Goal: Task Accomplishment & Management: Use online tool/utility

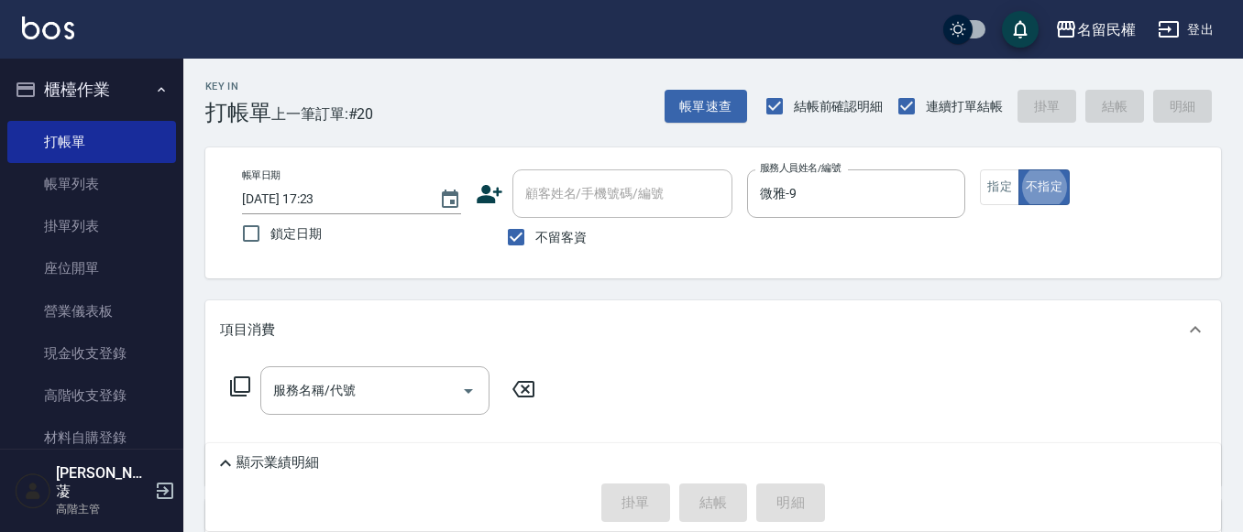
type button "false"
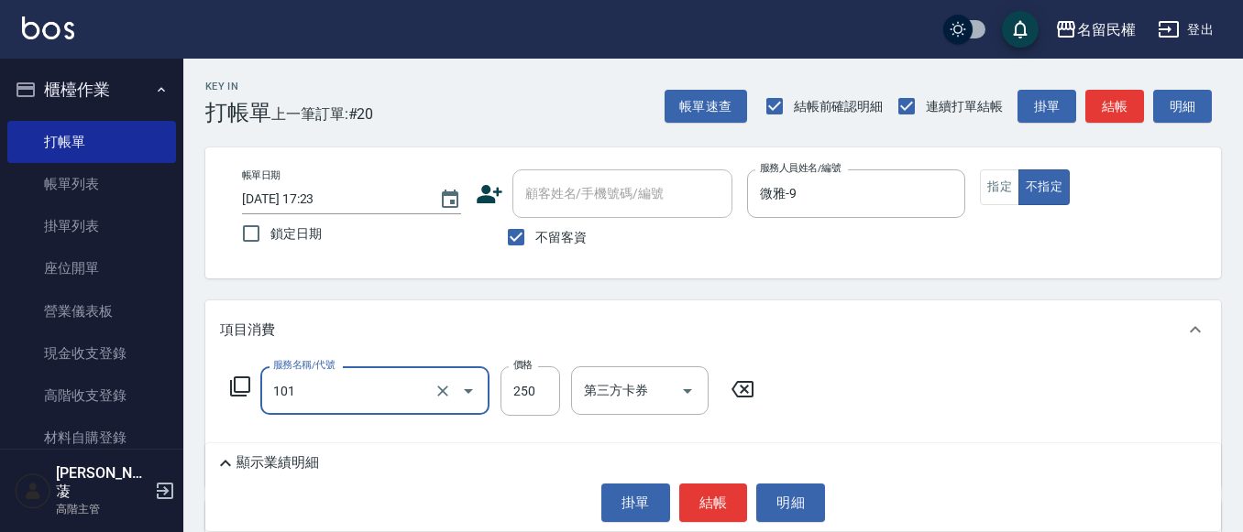
type input "不指定洗髮(101)"
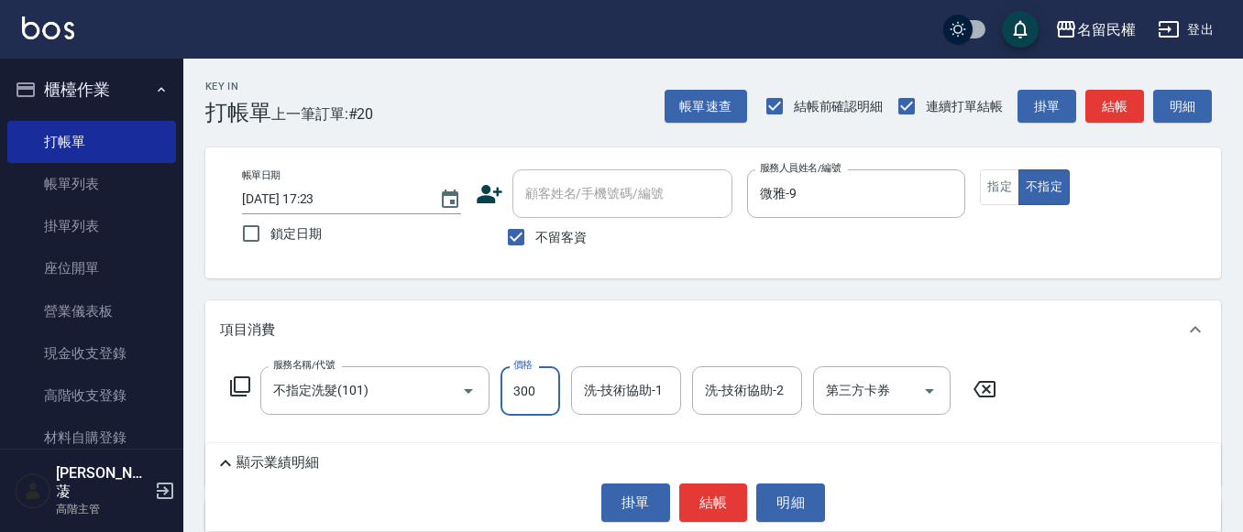
type input "300"
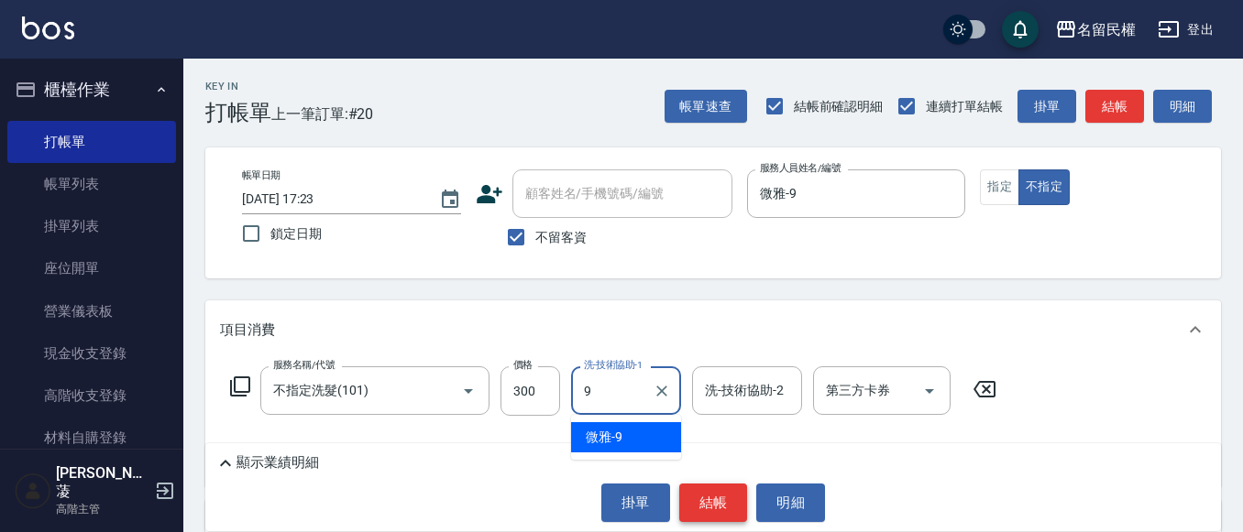
type input "微雅-9"
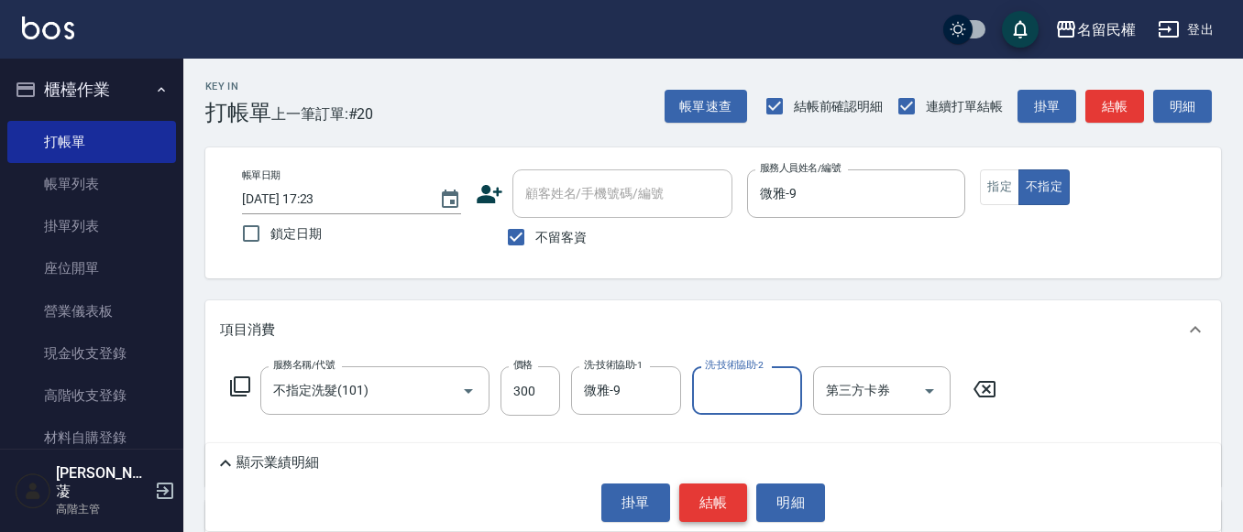
click at [729, 488] on button "結帳" at bounding box center [713, 503] width 69 height 38
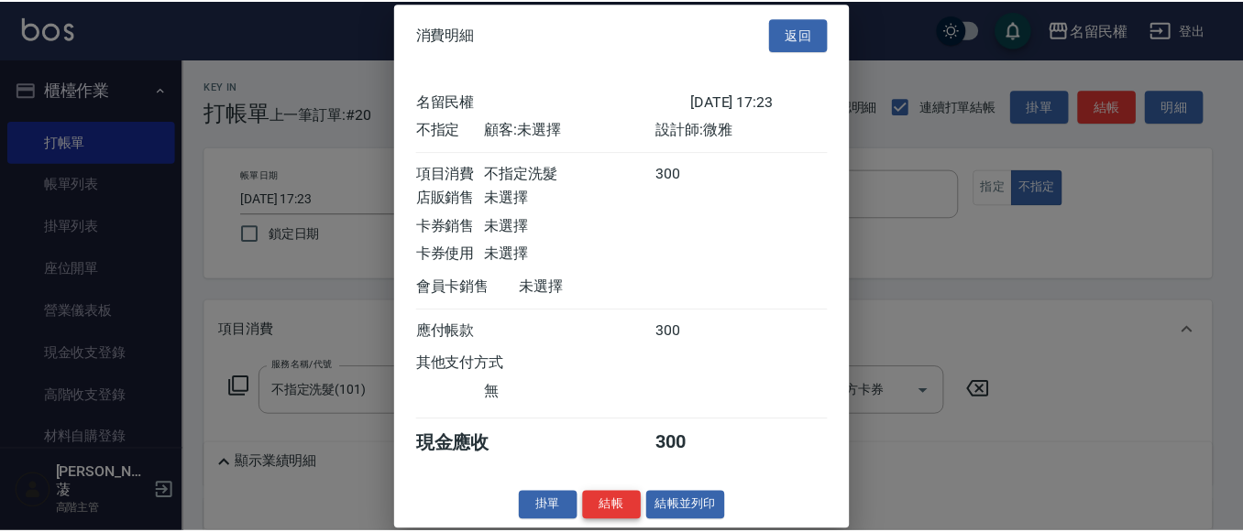
scroll to position [24, 0]
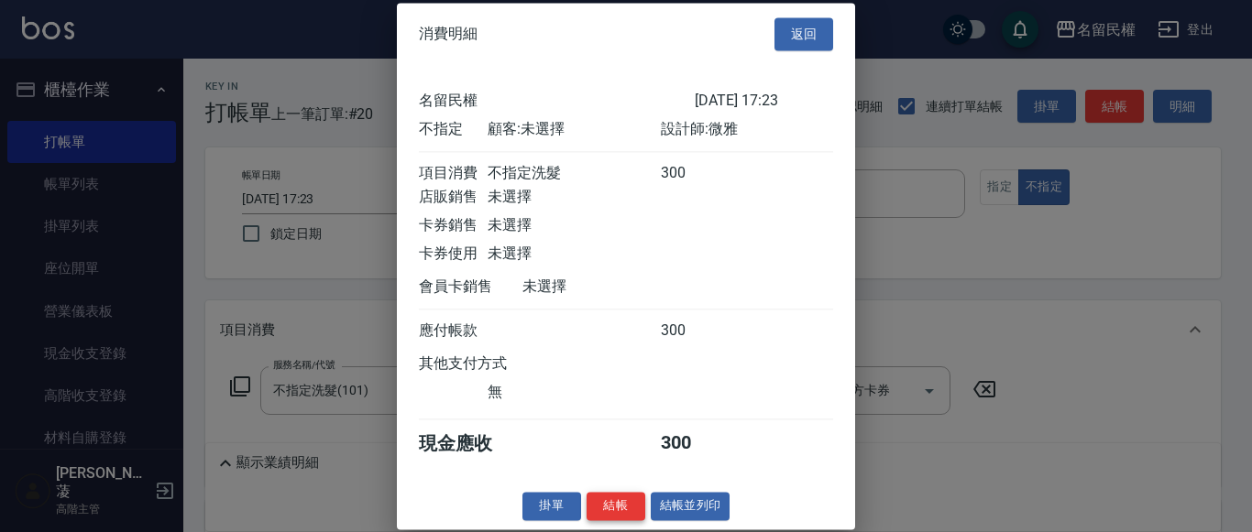
click at [639, 505] on button "結帳" at bounding box center [616, 506] width 59 height 28
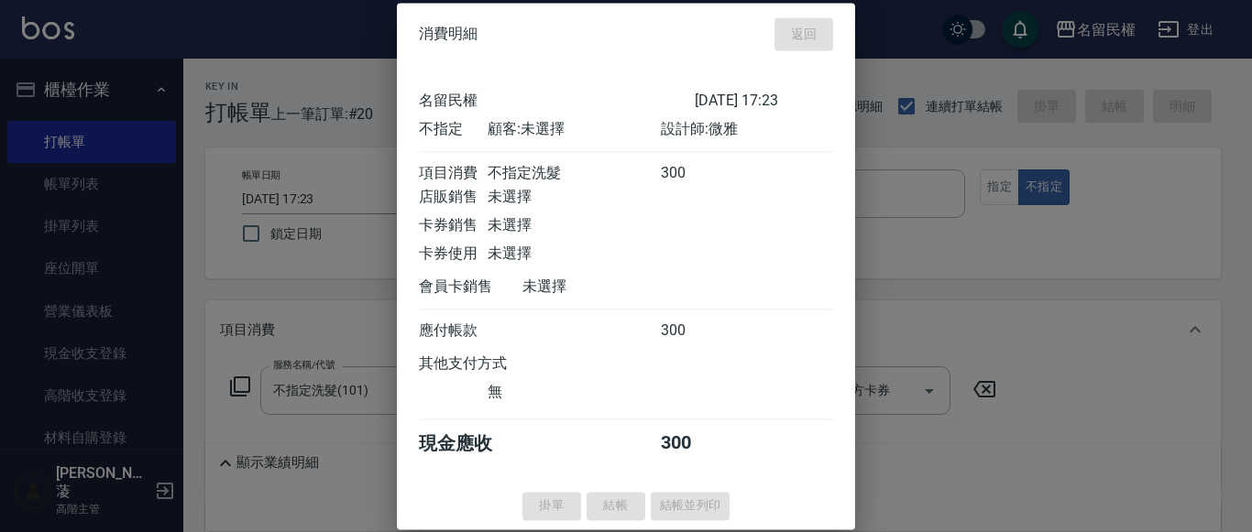
type input "[DATE] 18:12"
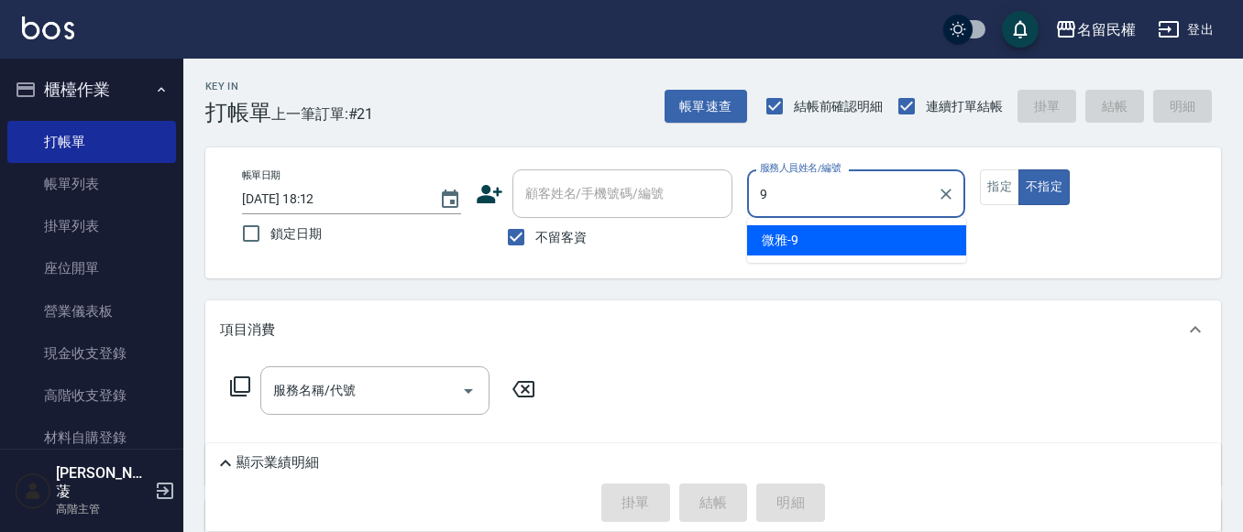
type input "微雅-9"
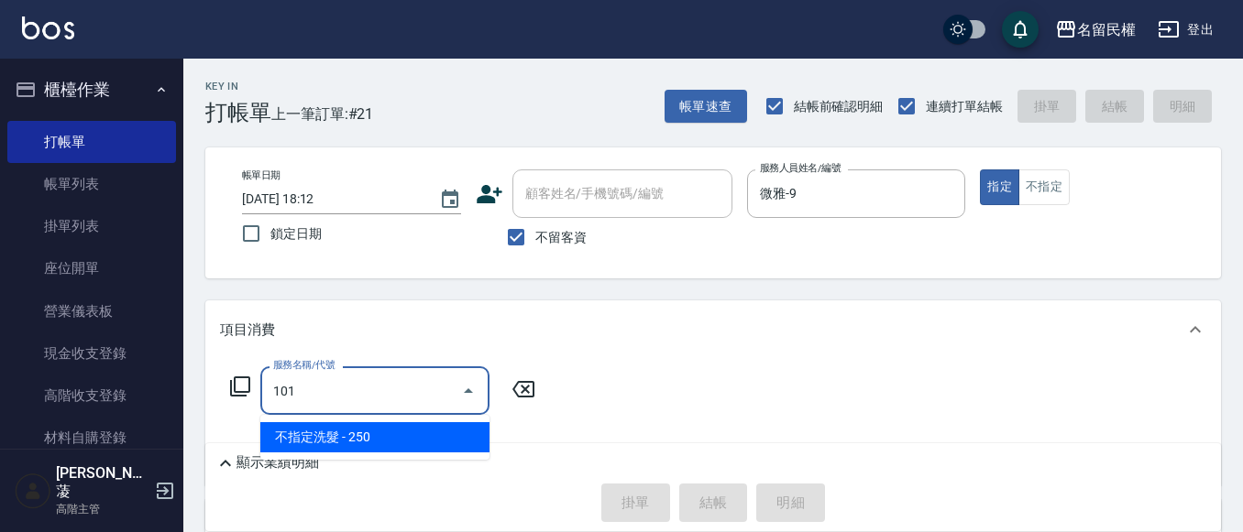
type input "不指定洗髮(101)"
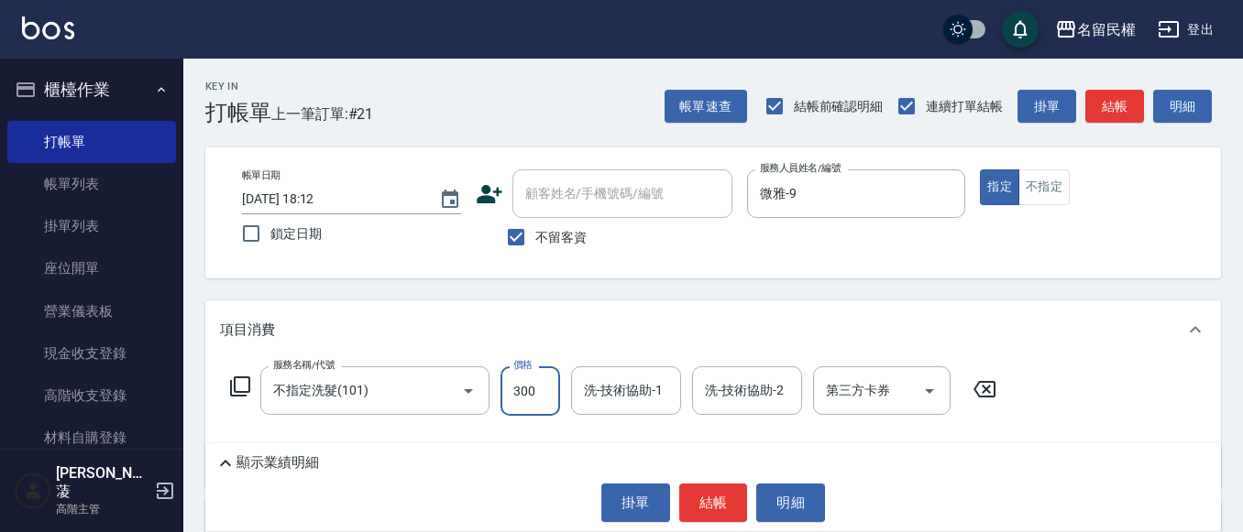
type input "300"
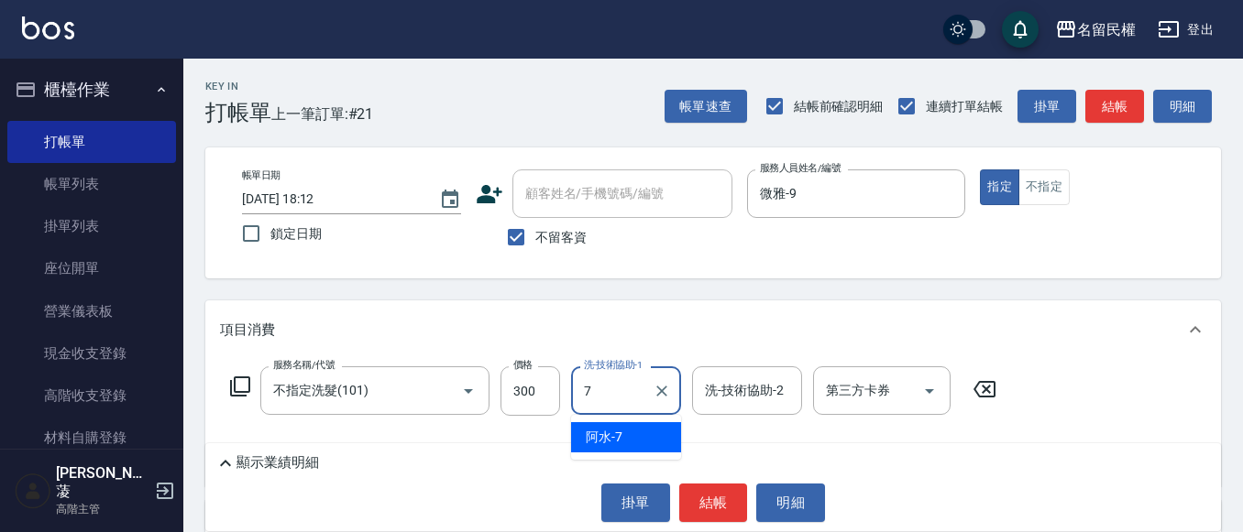
type input "阿水-7"
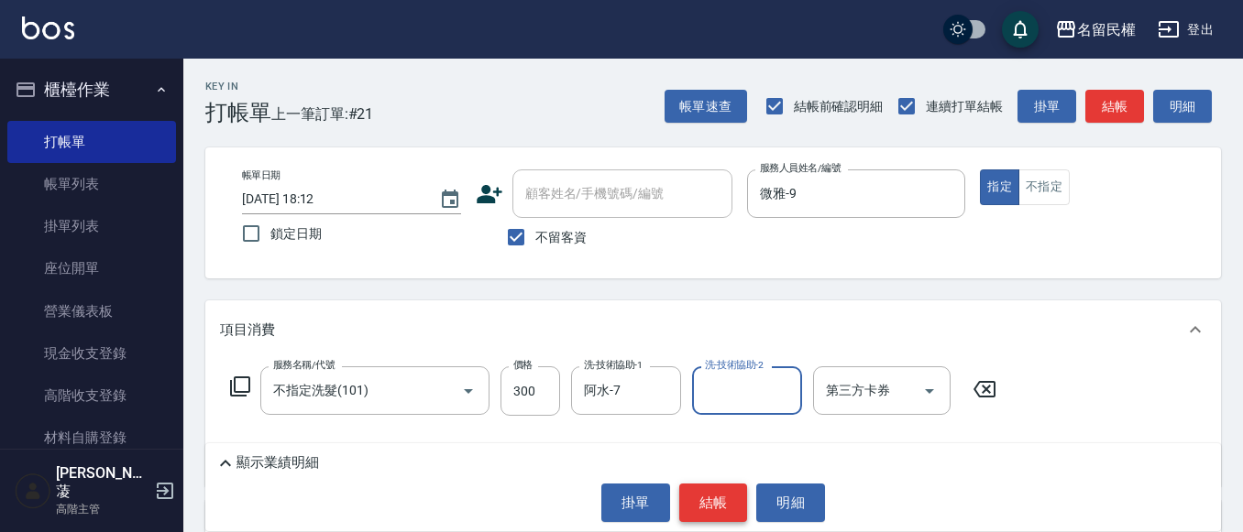
click at [720, 507] on button "結帳" at bounding box center [713, 503] width 69 height 38
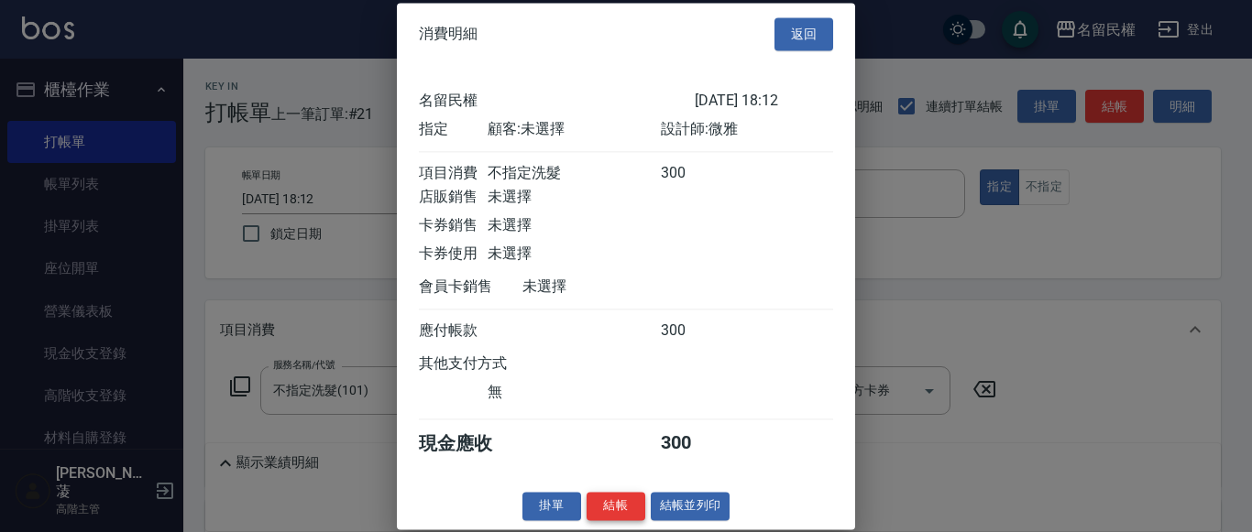
click at [587, 521] on button "結帳" at bounding box center [616, 506] width 59 height 28
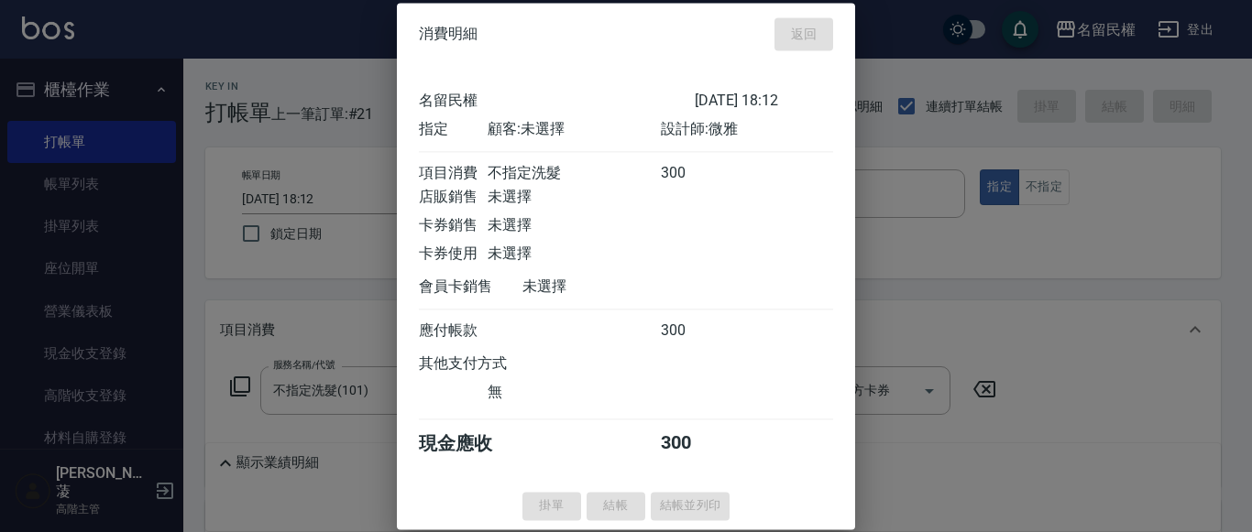
type input "[DATE] 18:28"
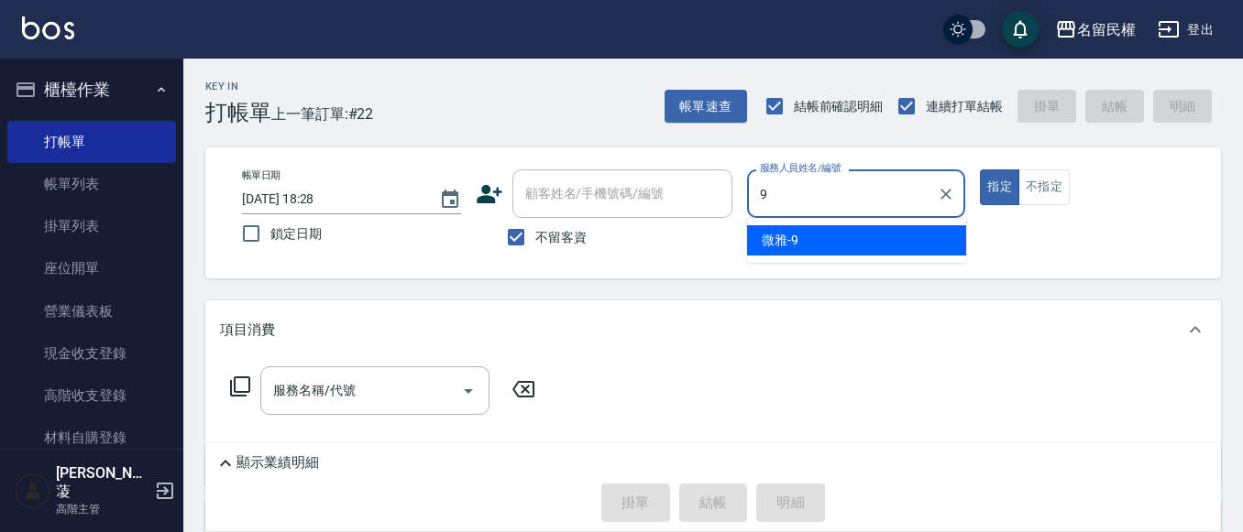
type input "微雅-9"
type button "true"
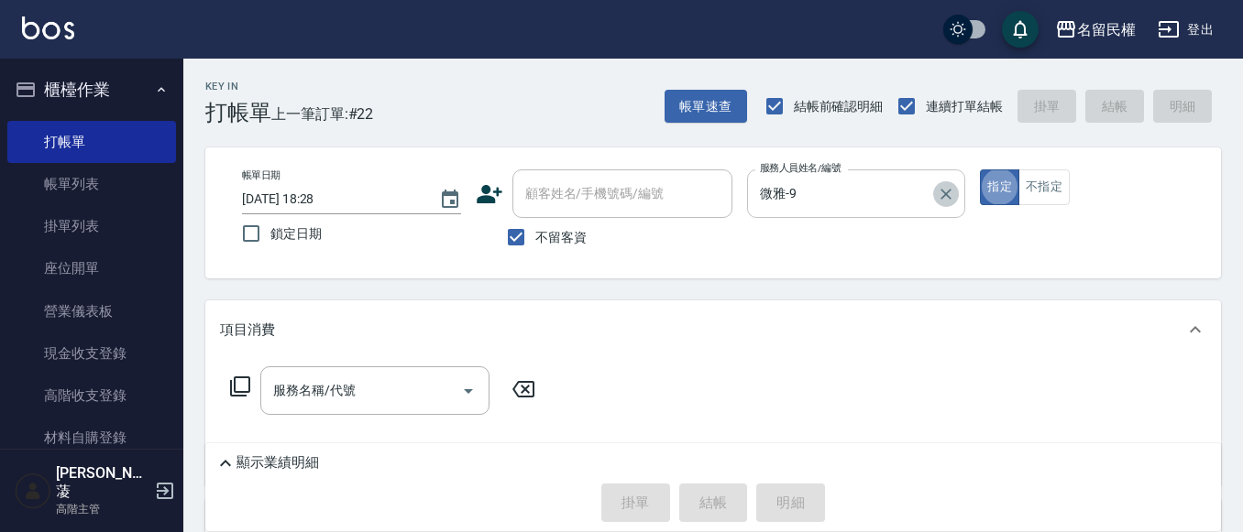
click at [947, 193] on icon "Clear" at bounding box center [946, 194] width 11 height 11
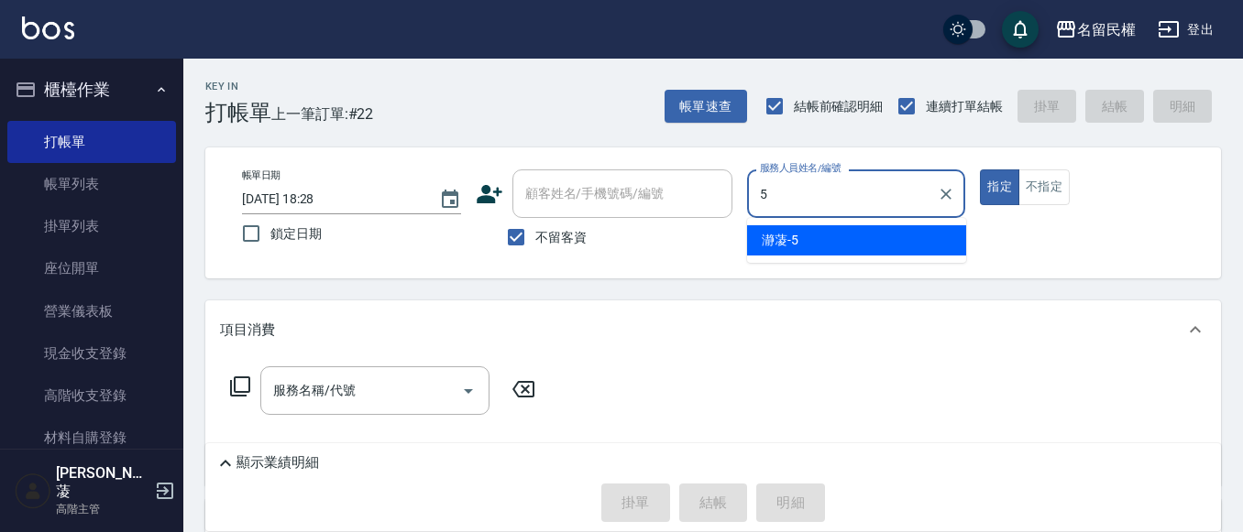
type input "瀞蓤-5"
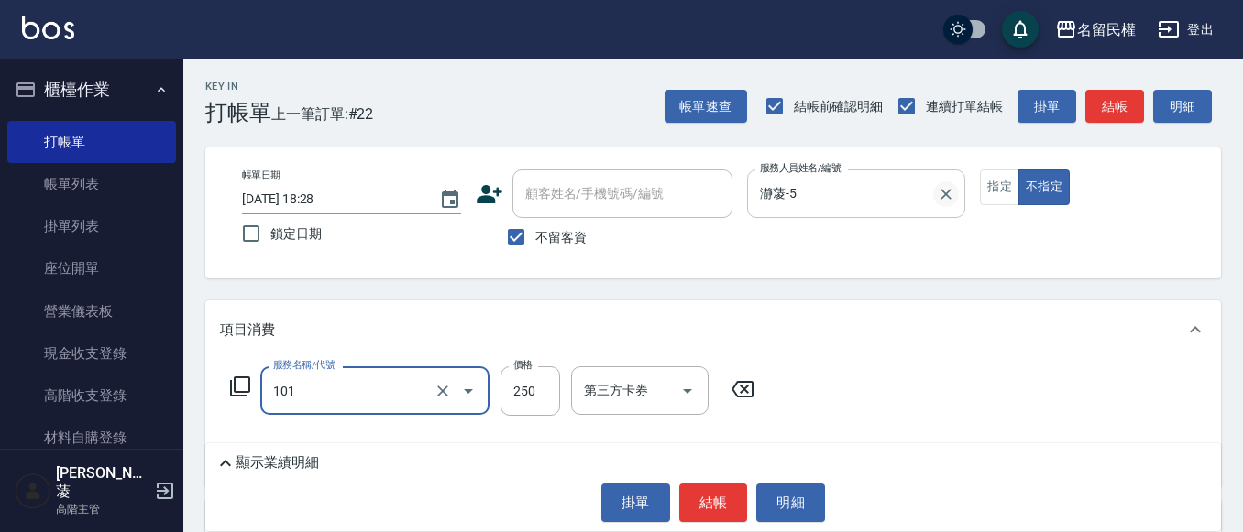
type input "不指定洗髮(101)"
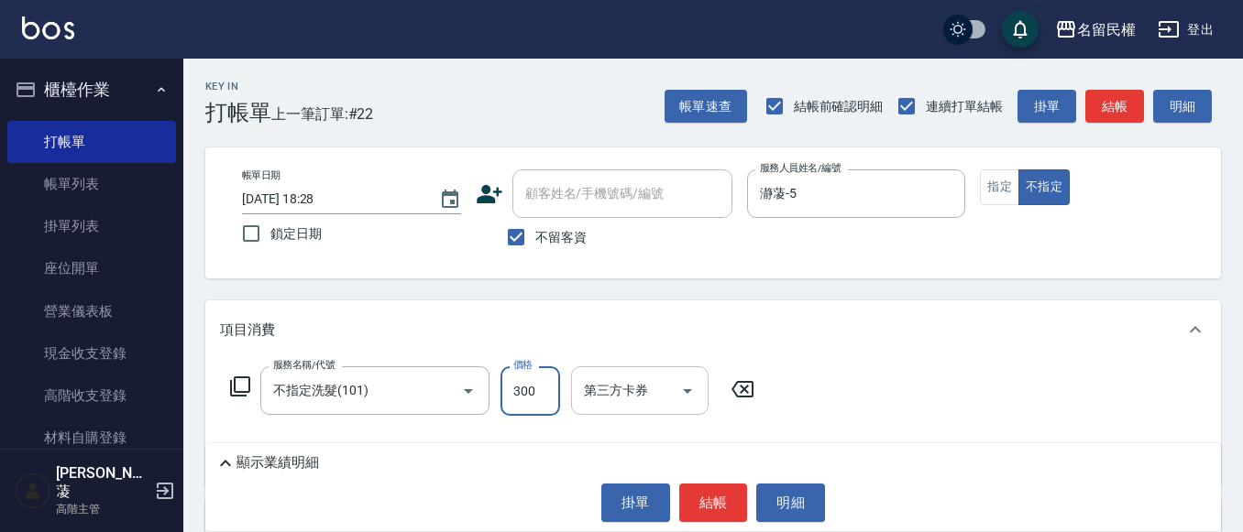
type input "300"
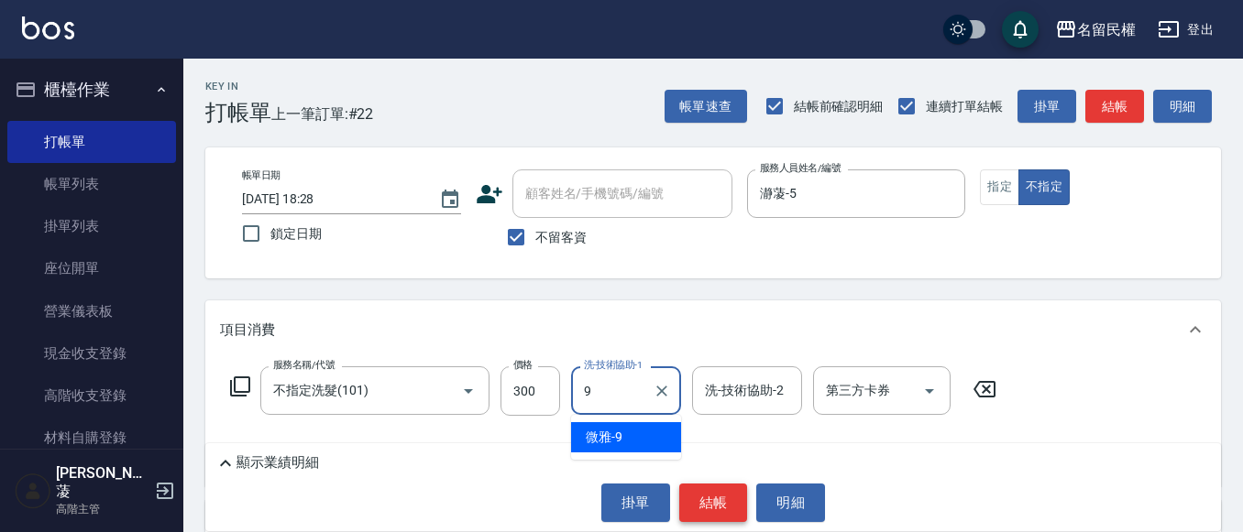
type input "微雅-9"
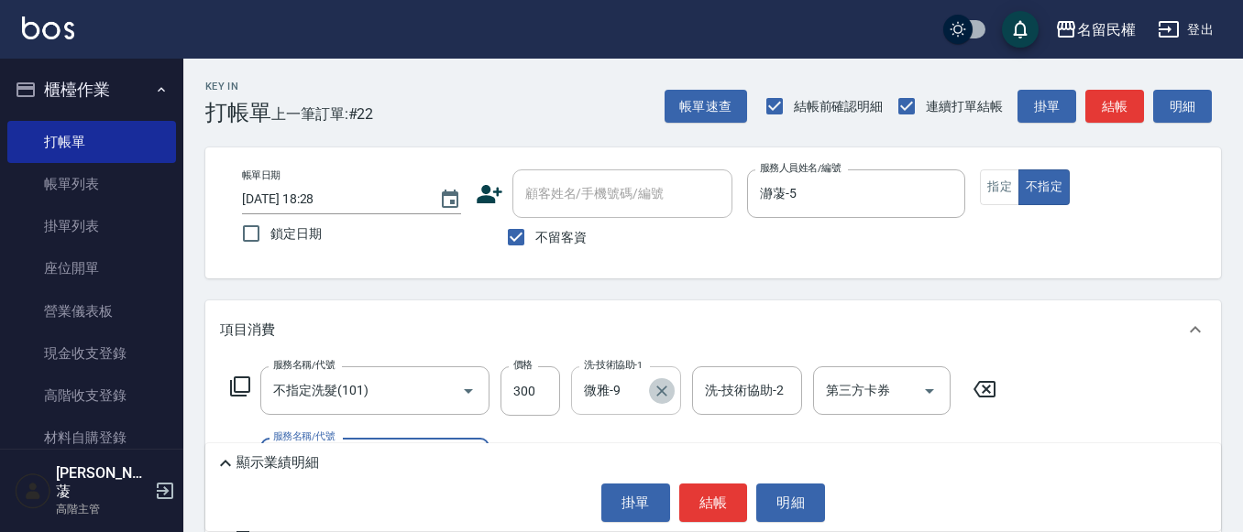
click at [666, 387] on icon "Clear" at bounding box center [661, 391] width 11 height 11
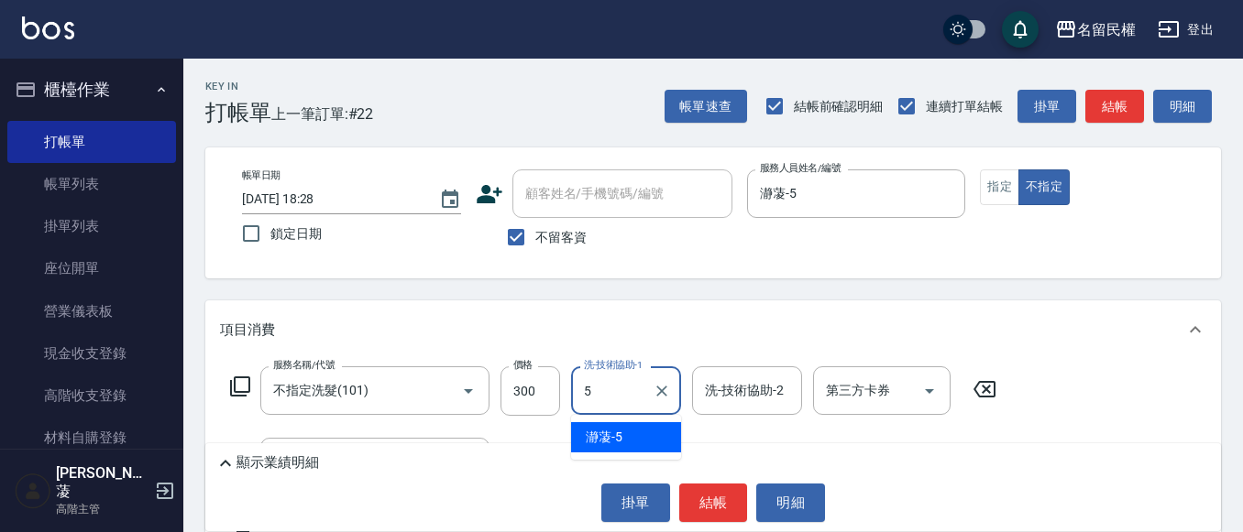
type input "瀞蓤-5"
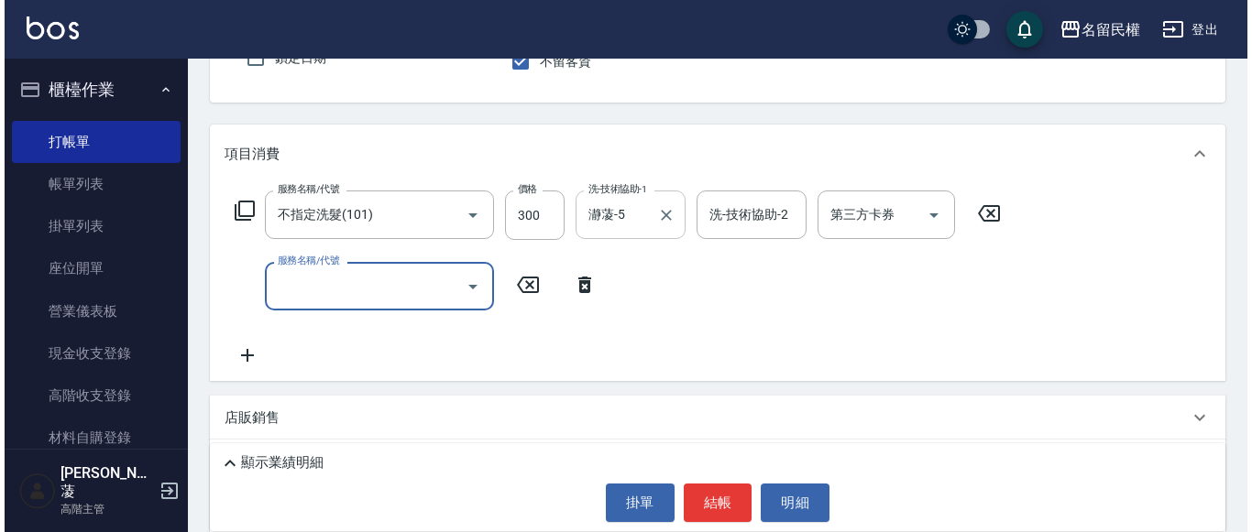
scroll to position [183, 0]
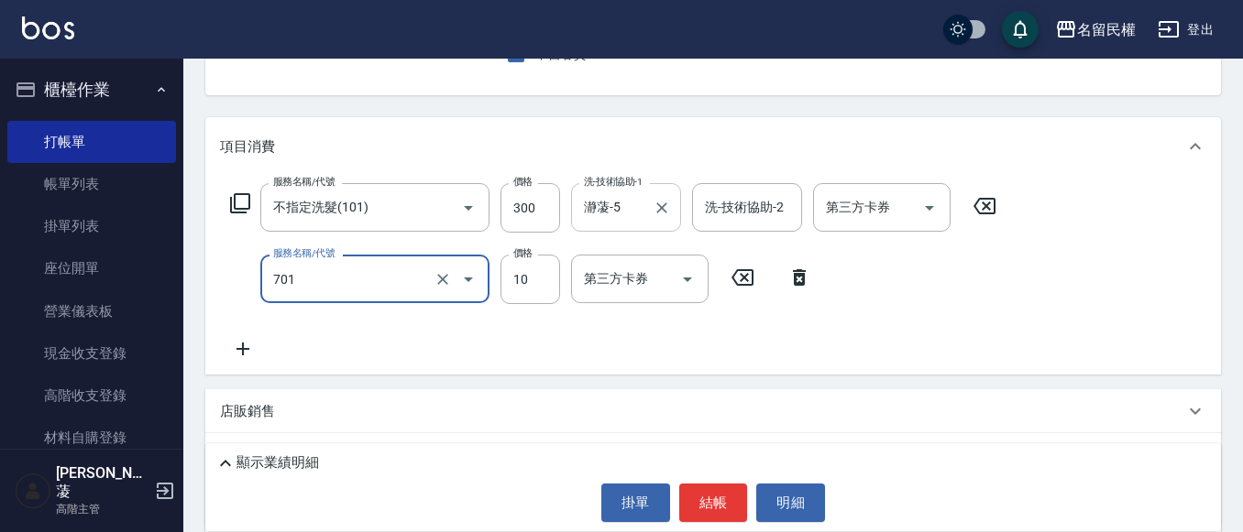
type input "[PERSON_NAME](701)"
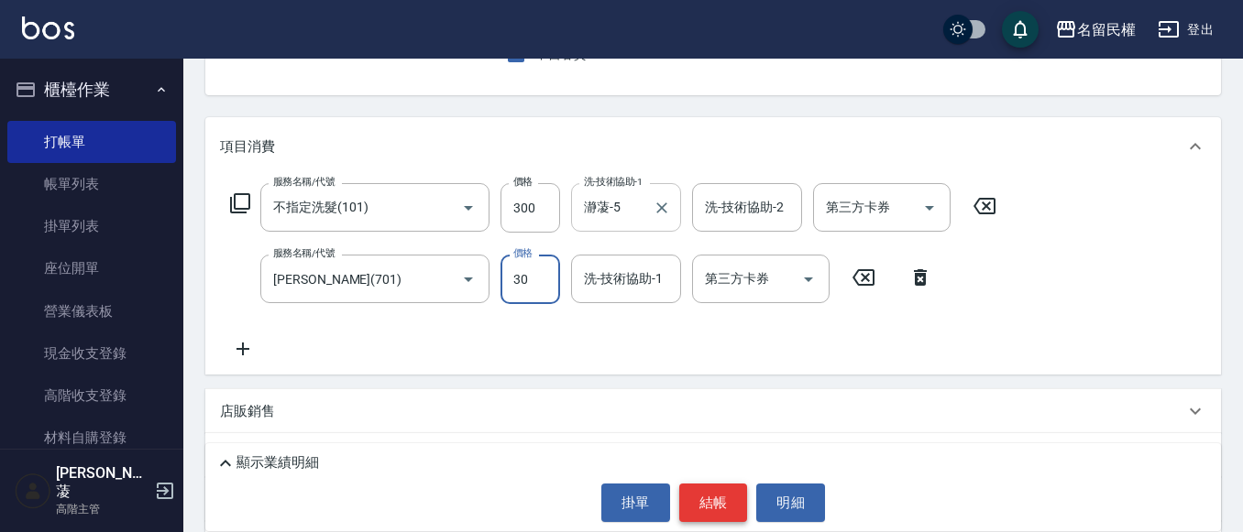
type input "30"
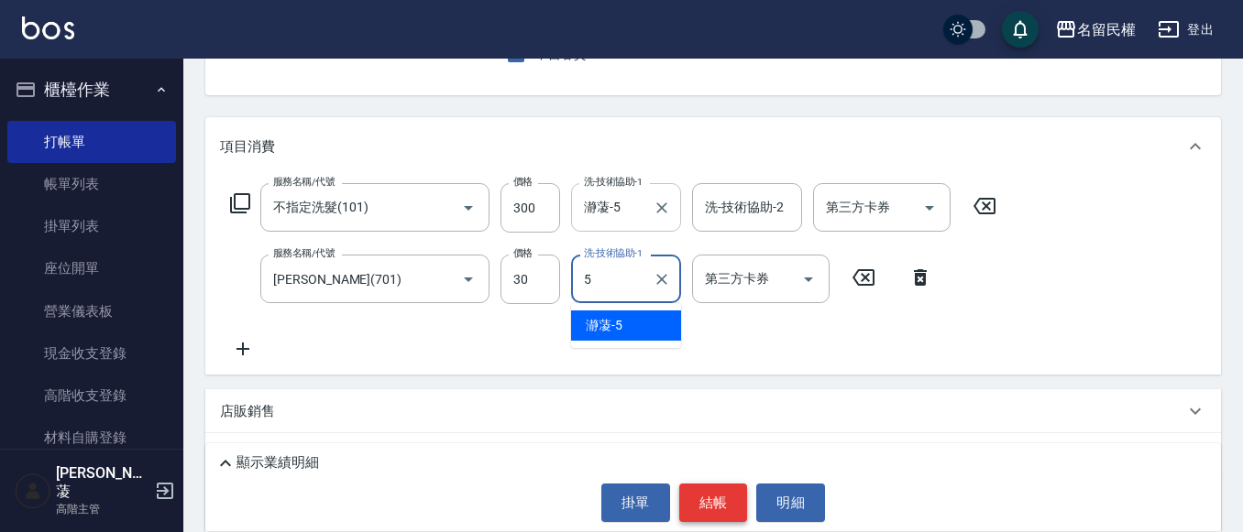
type input "瀞蓤-5"
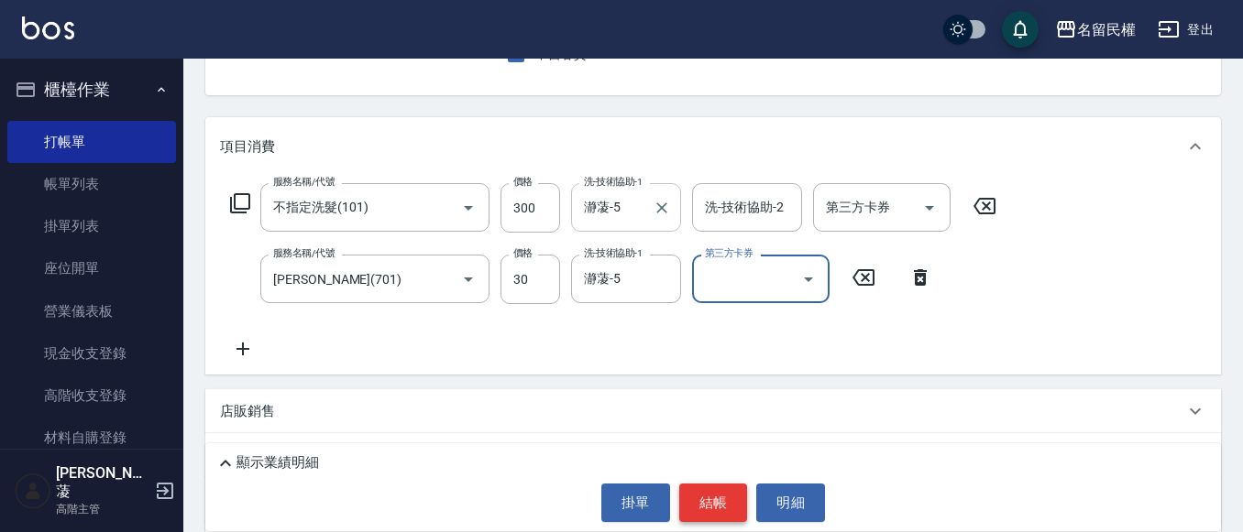
click at [730, 499] on button "結帳" at bounding box center [713, 503] width 69 height 38
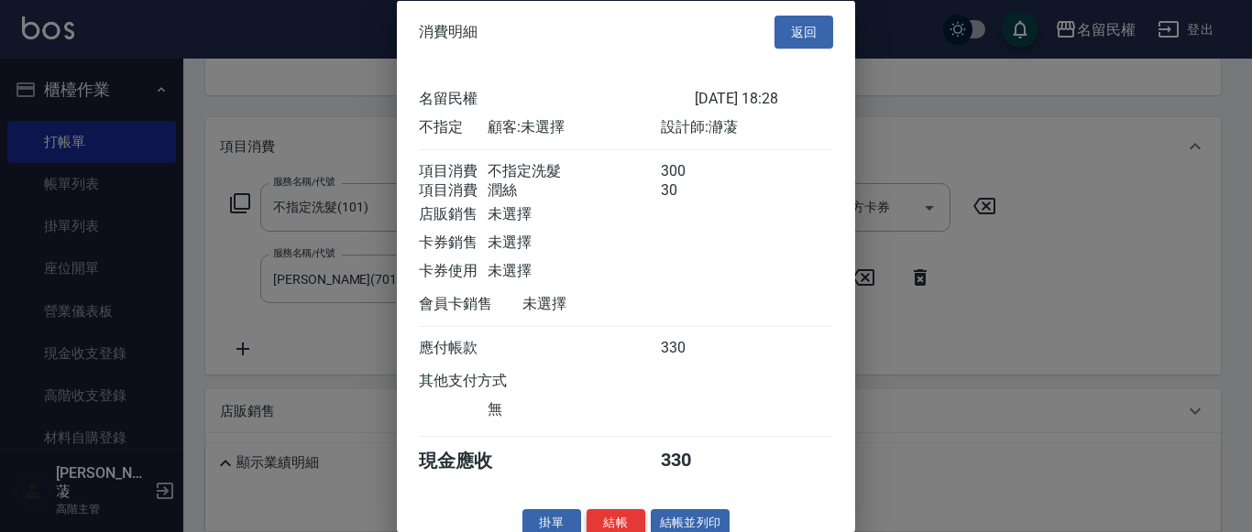
scroll to position [46, 0]
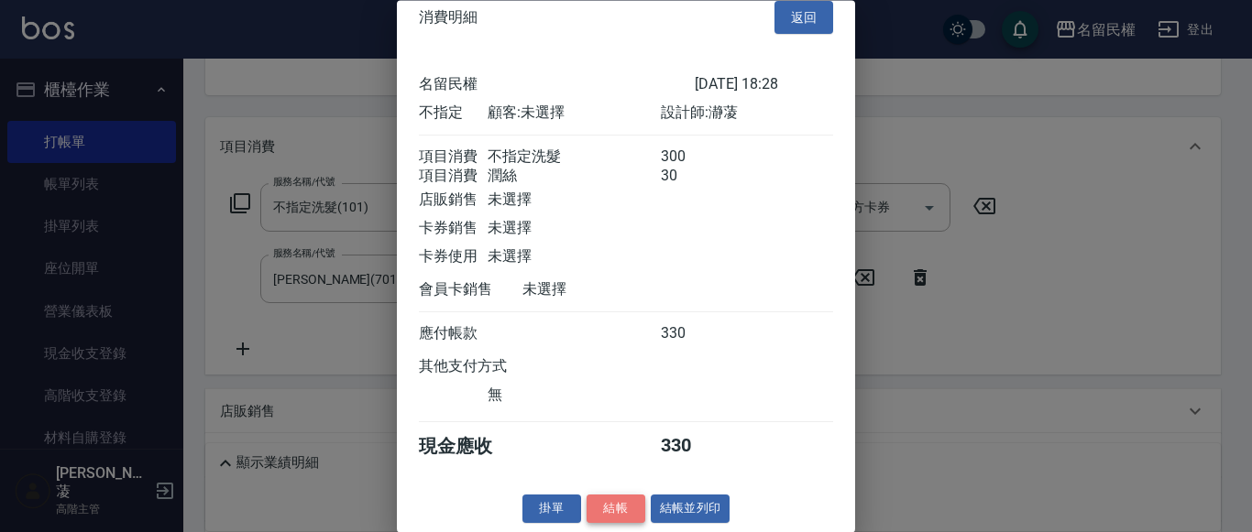
click at [628, 510] on button "結帳" at bounding box center [616, 510] width 59 height 28
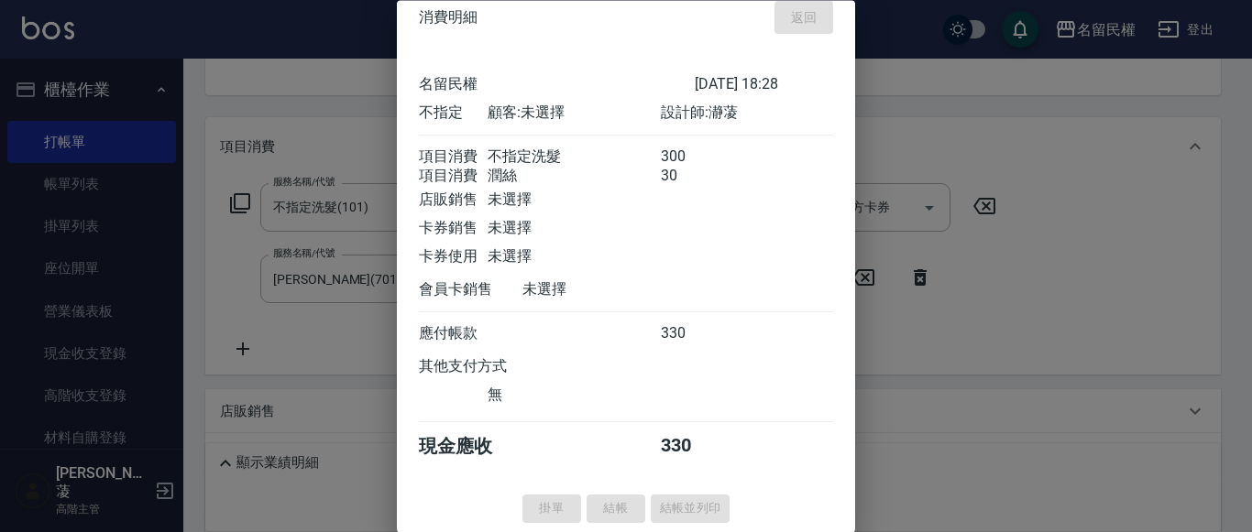
type input "[DATE] 18:42"
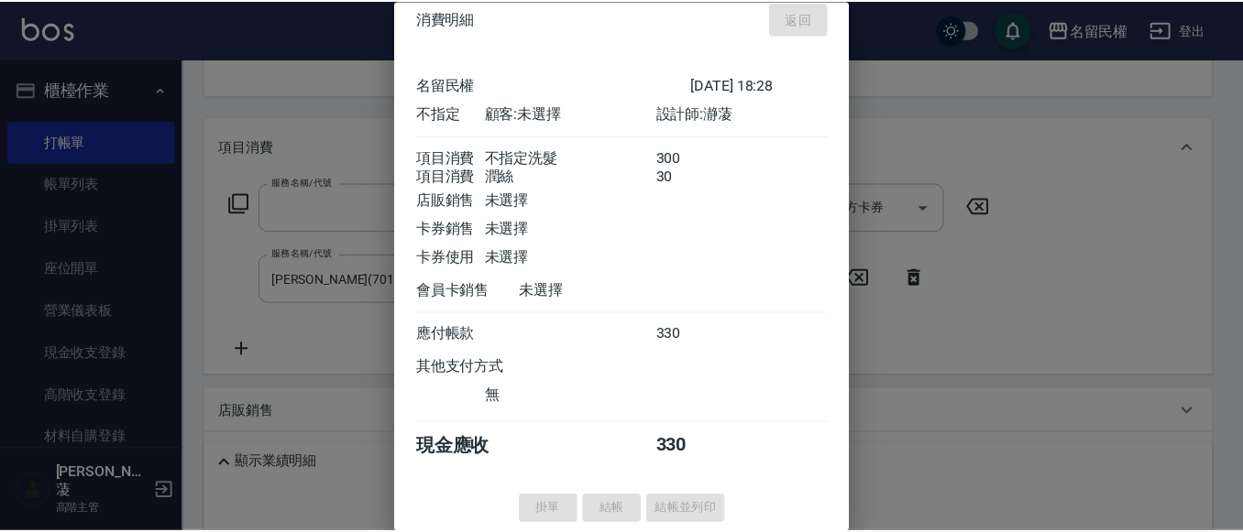
scroll to position [178, 0]
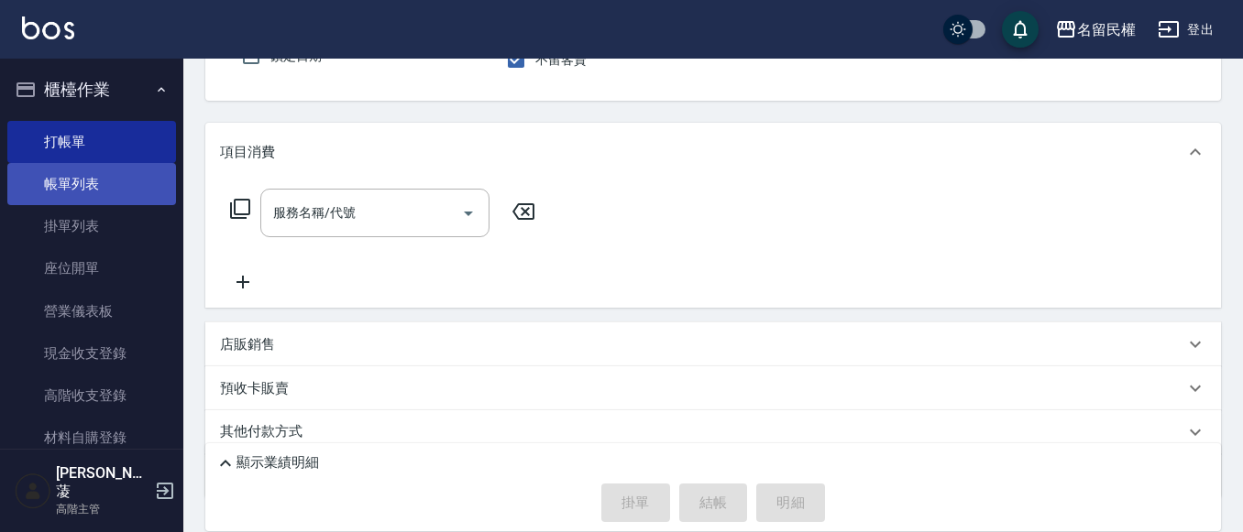
click at [78, 184] on link "帳單列表" at bounding box center [91, 184] width 169 height 42
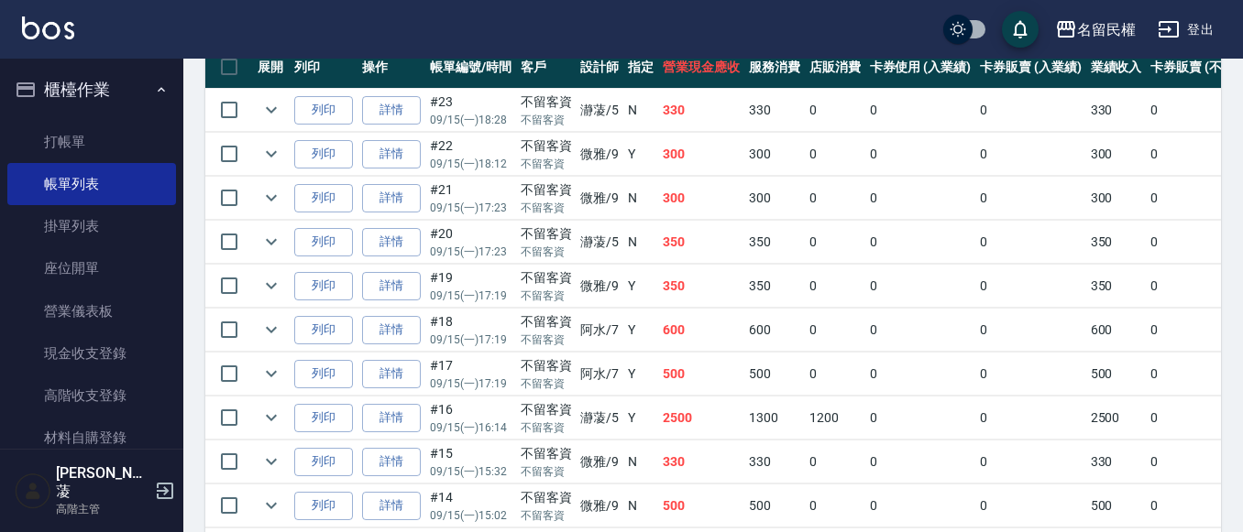
scroll to position [532, 0]
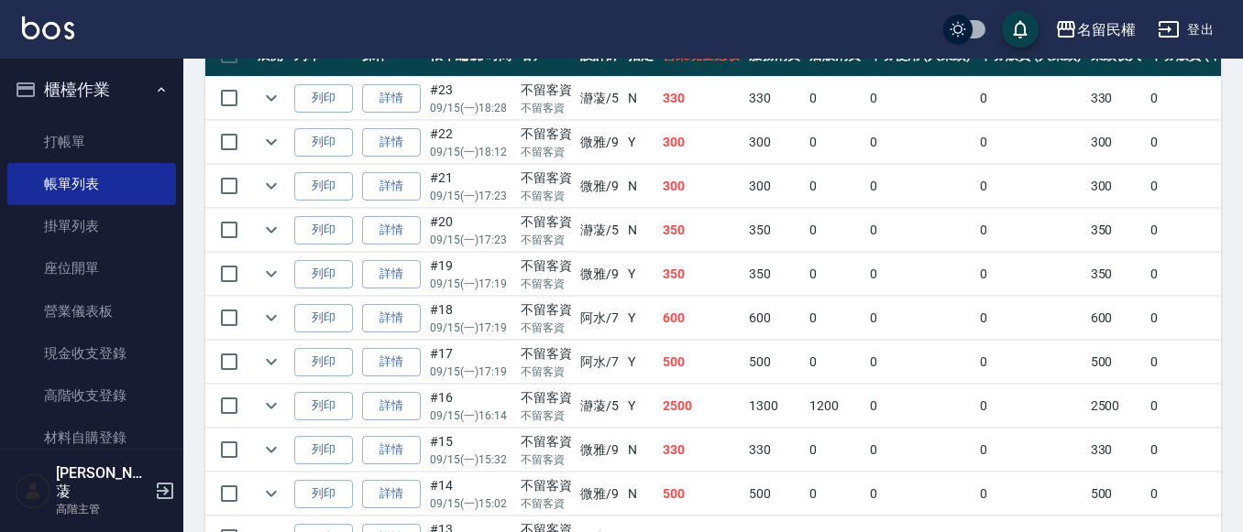
click at [157, 88] on icon "button" at bounding box center [161, 89] width 15 height 15
